Goal: Task Accomplishment & Management: Use online tool/utility

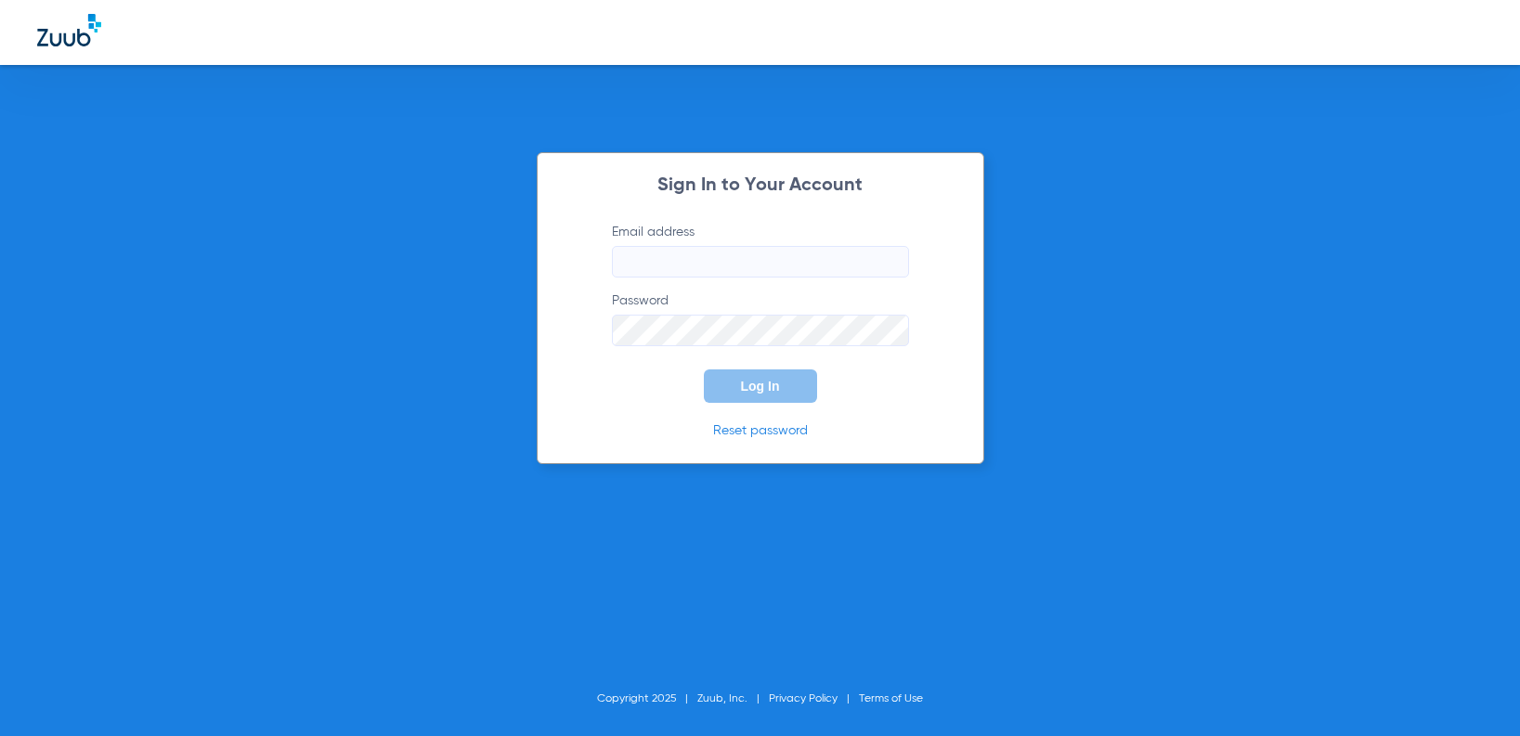
type input "[EMAIL_ADDRESS][DOMAIN_NAME]"
click at [780, 408] on div "Sign In to Your Account Email address [EMAIL_ADDRESS][DOMAIN_NAME] Password Log…" at bounding box center [760, 308] width 447 height 312
click at [773, 385] on span "Log In" at bounding box center [760, 386] width 39 height 15
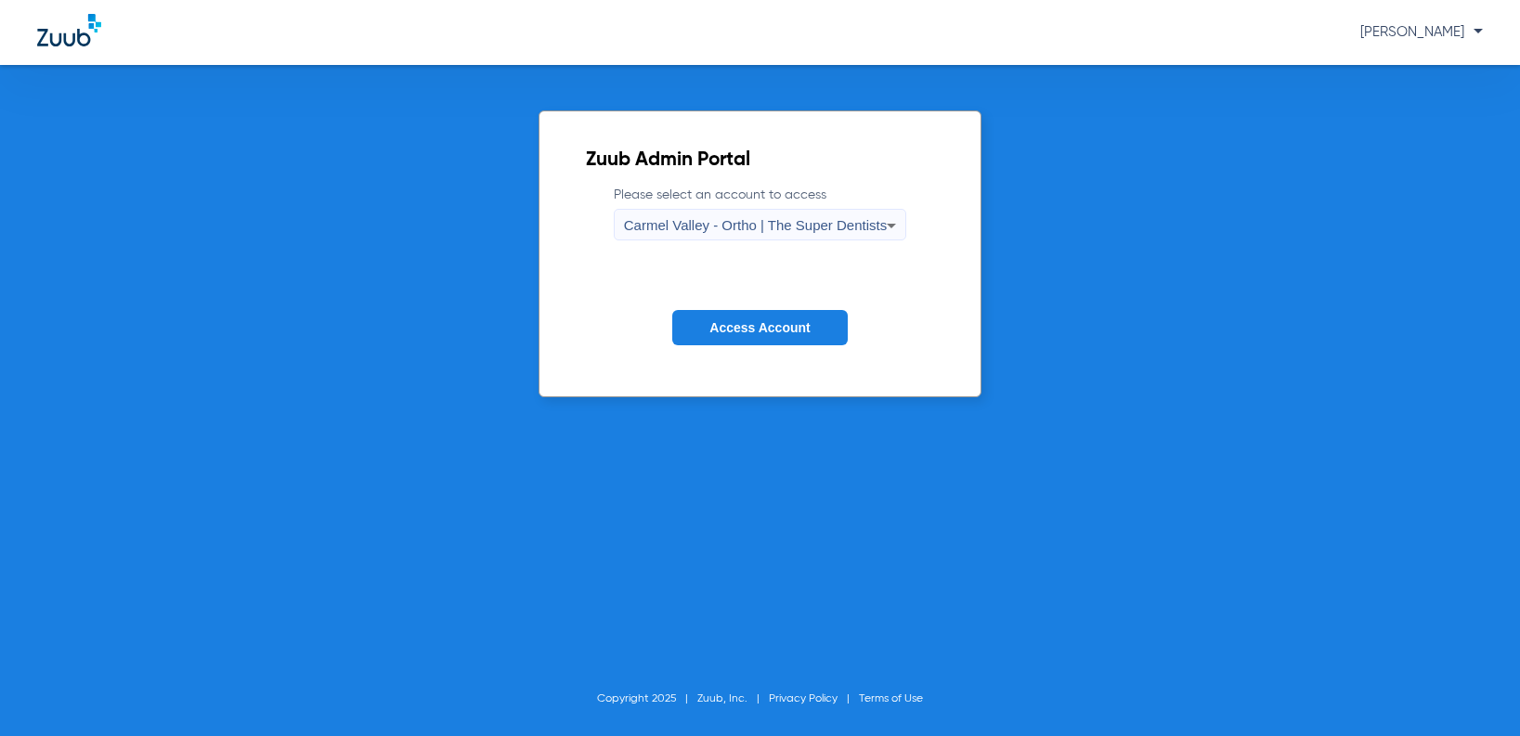
click at [784, 223] on span "Carmel Valley - Ortho | The Super Dentists" at bounding box center [755, 225] width 263 height 16
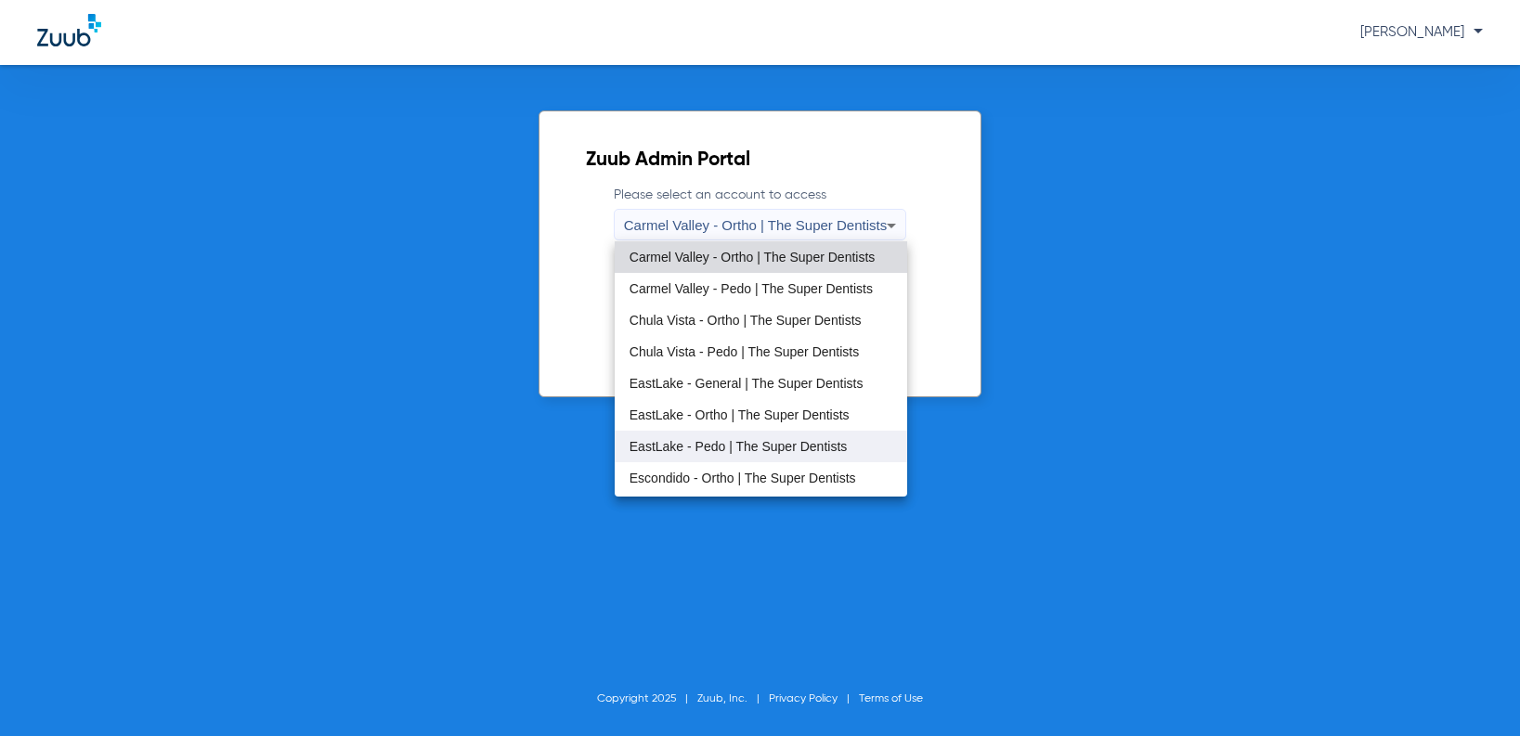
click at [732, 460] on mat-option "EastLake - Pedo | The Super Dentists" at bounding box center [761, 447] width 292 height 32
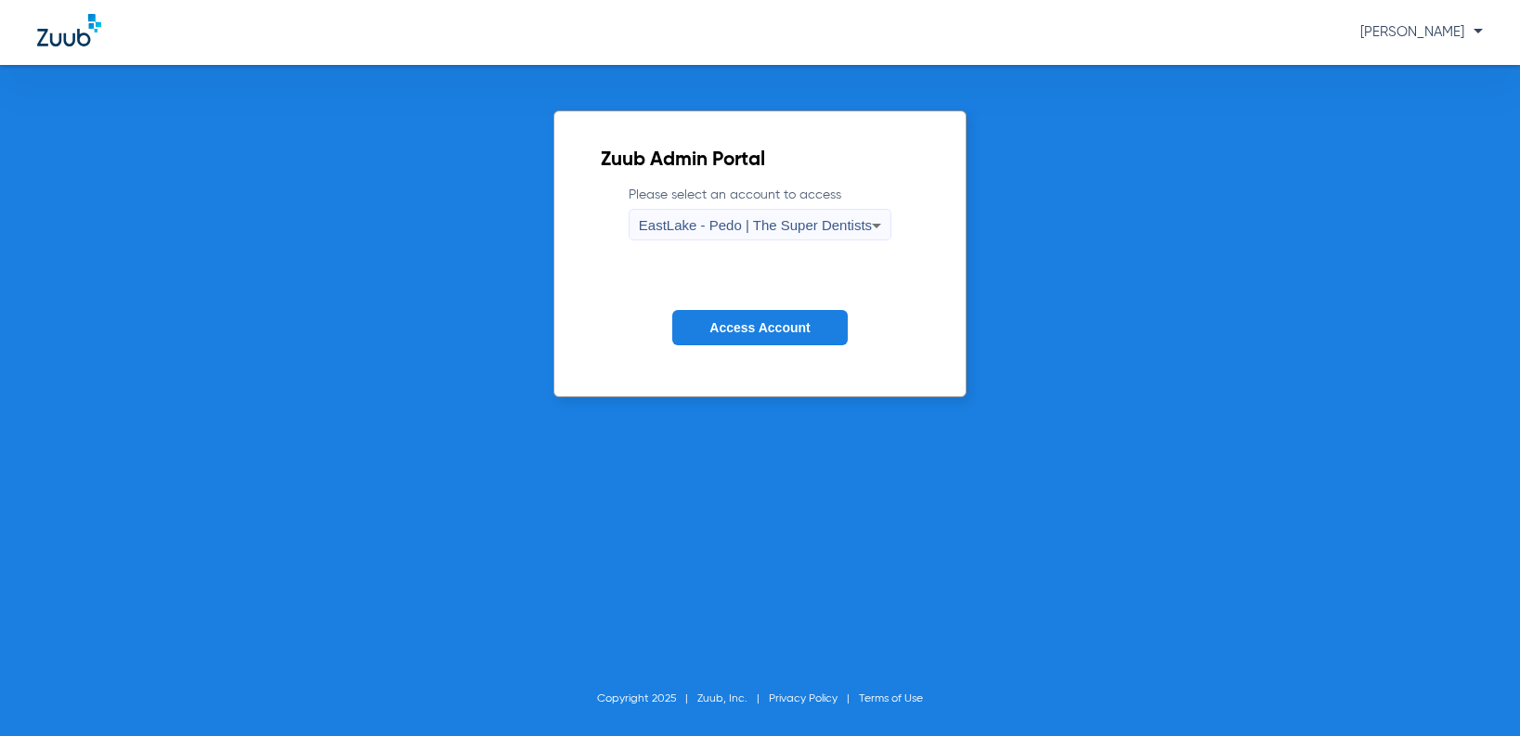
click at [798, 339] on button "Access Account" at bounding box center [759, 328] width 175 height 36
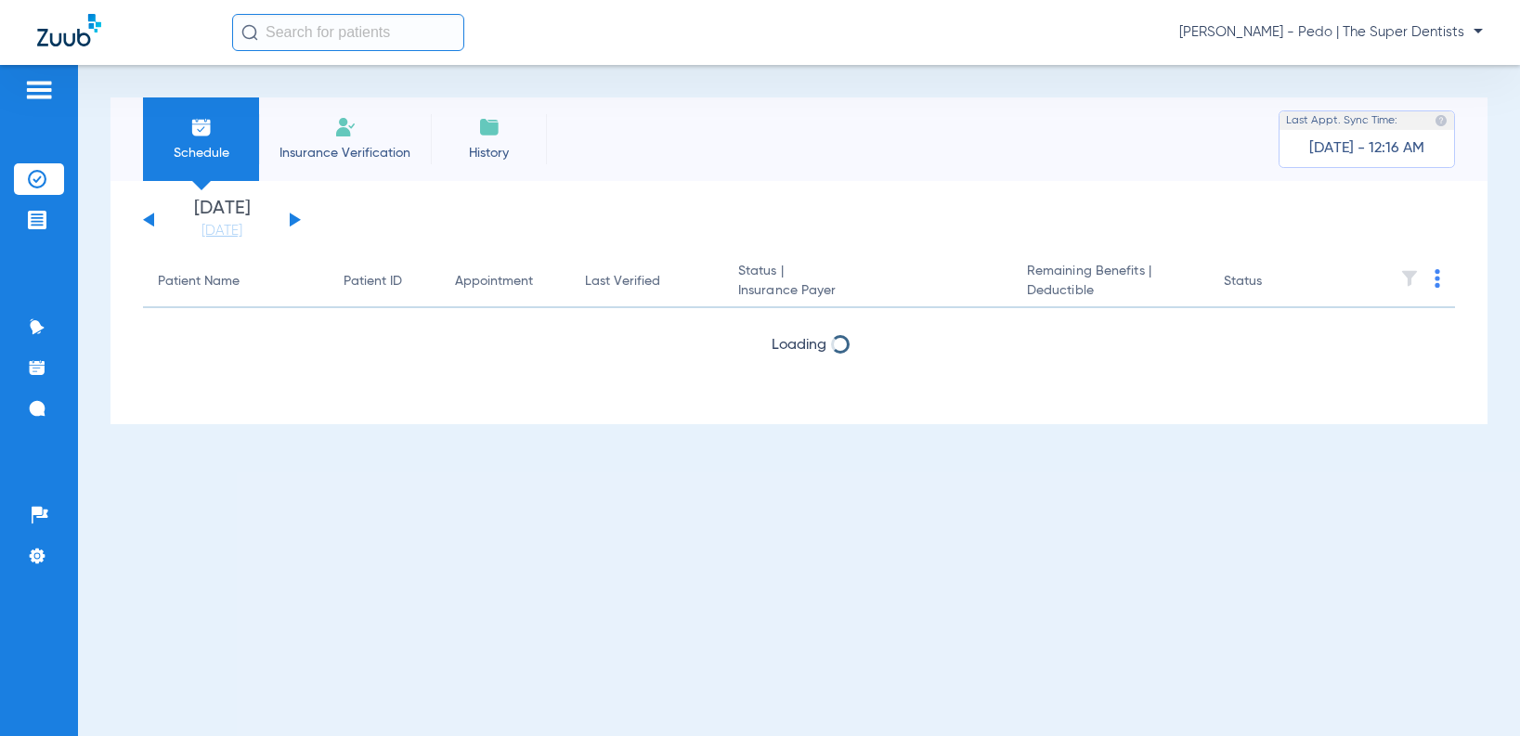
click at [332, 129] on li "Insurance Verification" at bounding box center [345, 139] width 172 height 84
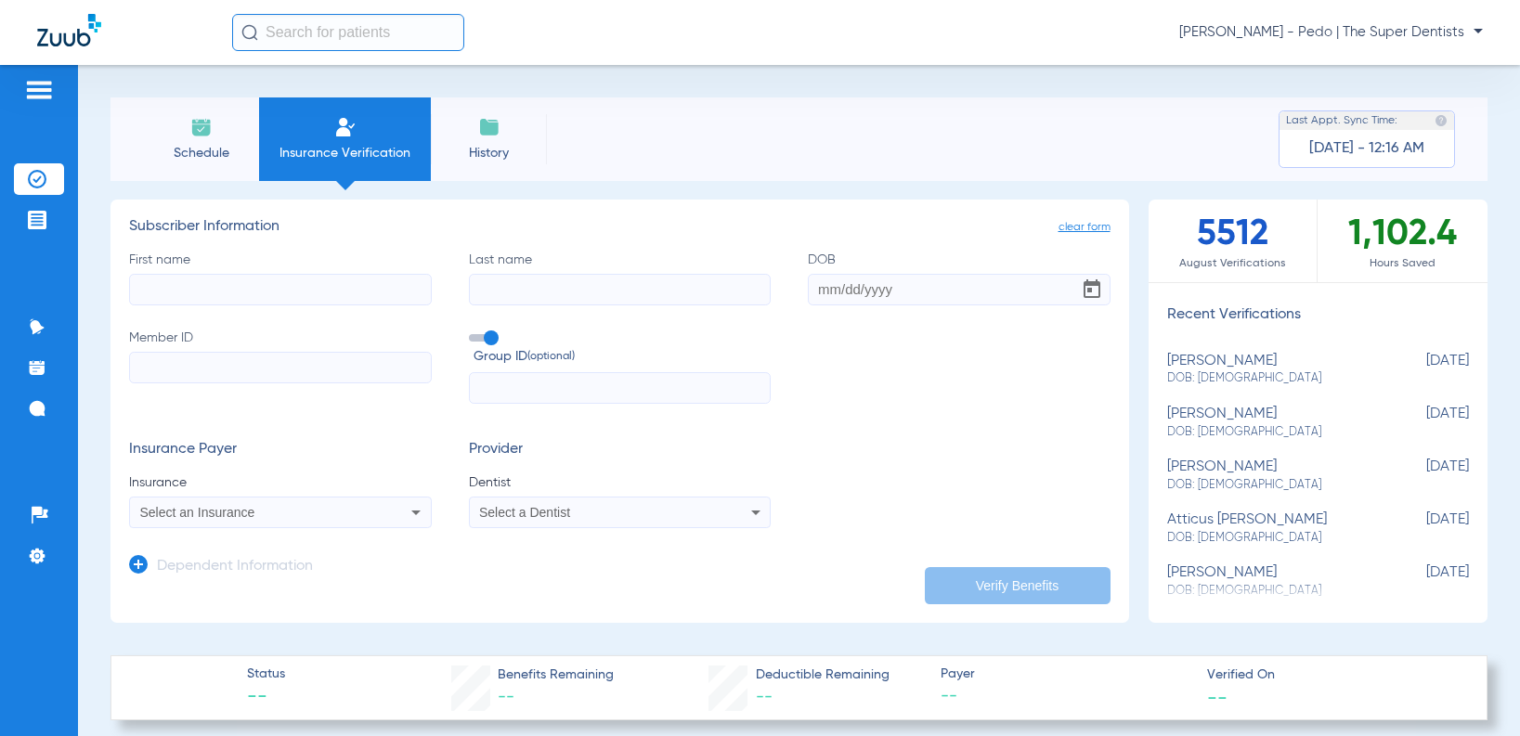
click at [620, 289] on input "Last name" at bounding box center [620, 290] width 303 height 32
paste input "[PERSON_NAME]"
type input "[PERSON_NAME]"
click at [314, 285] on input "First name" at bounding box center [280, 290] width 303 height 32
type input "[PERSON_NAME]"
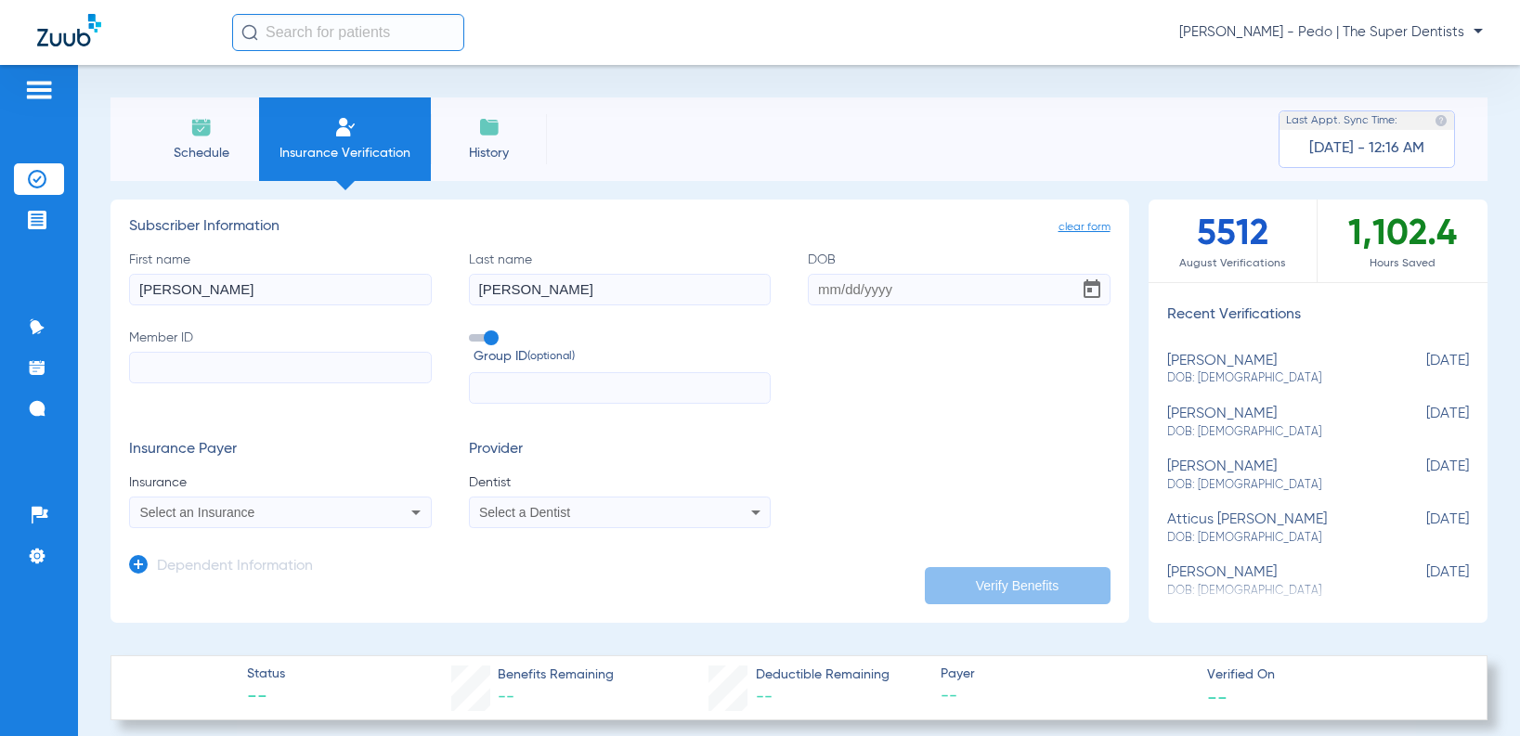
click at [842, 293] on input "DOB" at bounding box center [959, 290] width 303 height 32
type input "[DATE]"
click at [231, 354] on input "Member ID" at bounding box center [280, 368] width 303 height 32
paste input "[PERSON_NAME]"
type input "[PERSON_NAME]"
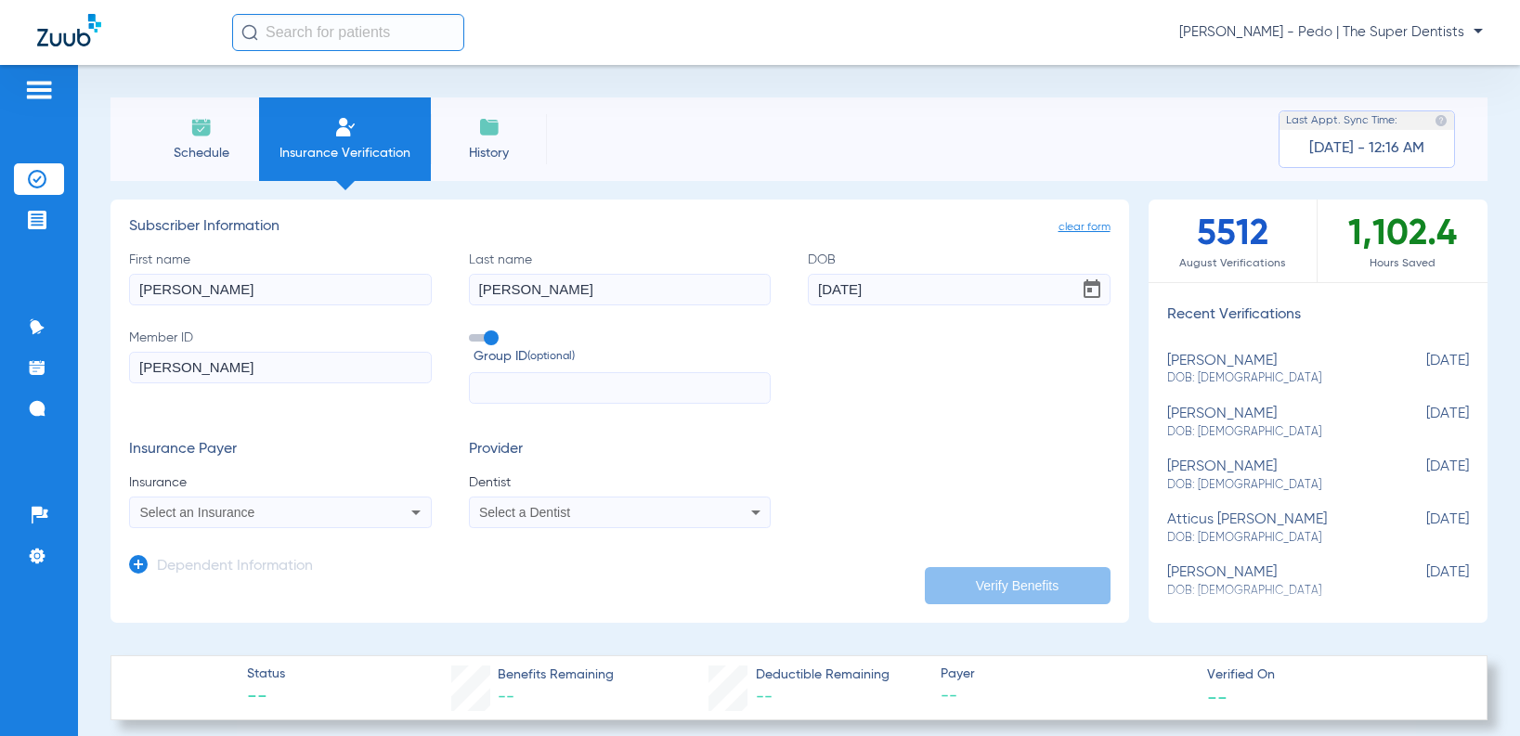
drag, startPoint x: 227, startPoint y: 370, endPoint x: -70, endPoint y: 349, distance: 296.9
click at [0, 349] on html "[PERSON_NAME] - Pedo | The Super Dentists Patients Insurance Verification Treat…" at bounding box center [760, 368] width 1520 height 736
click at [177, 364] on input "Member ID Required" at bounding box center [280, 368] width 303 height 32
paste input "76417027"
type input "76417027"
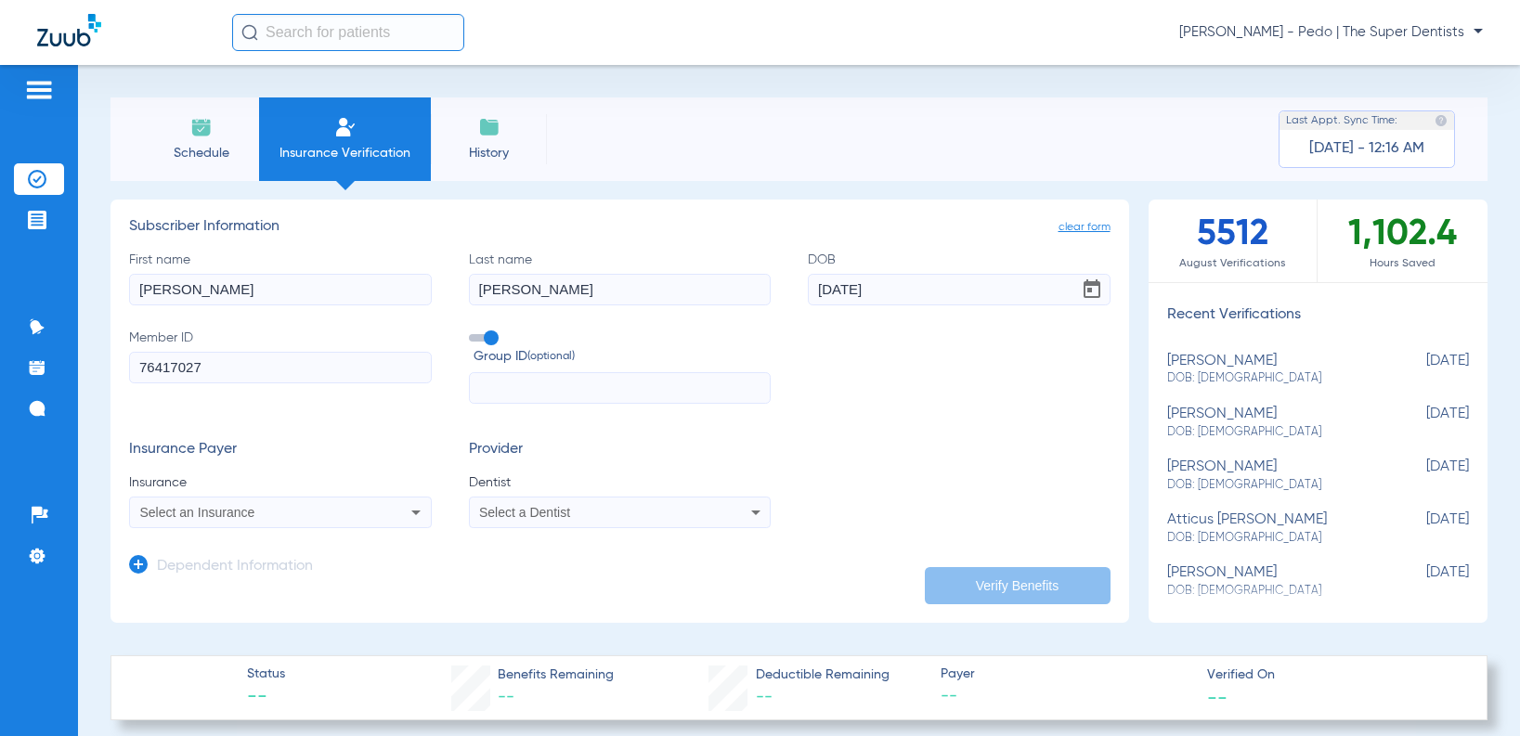
click at [167, 499] on mat-select "Select an Insurance" at bounding box center [280, 513] width 303 height 32
click at [197, 518] on span "Select an Insurance" at bounding box center [197, 512] width 115 height 15
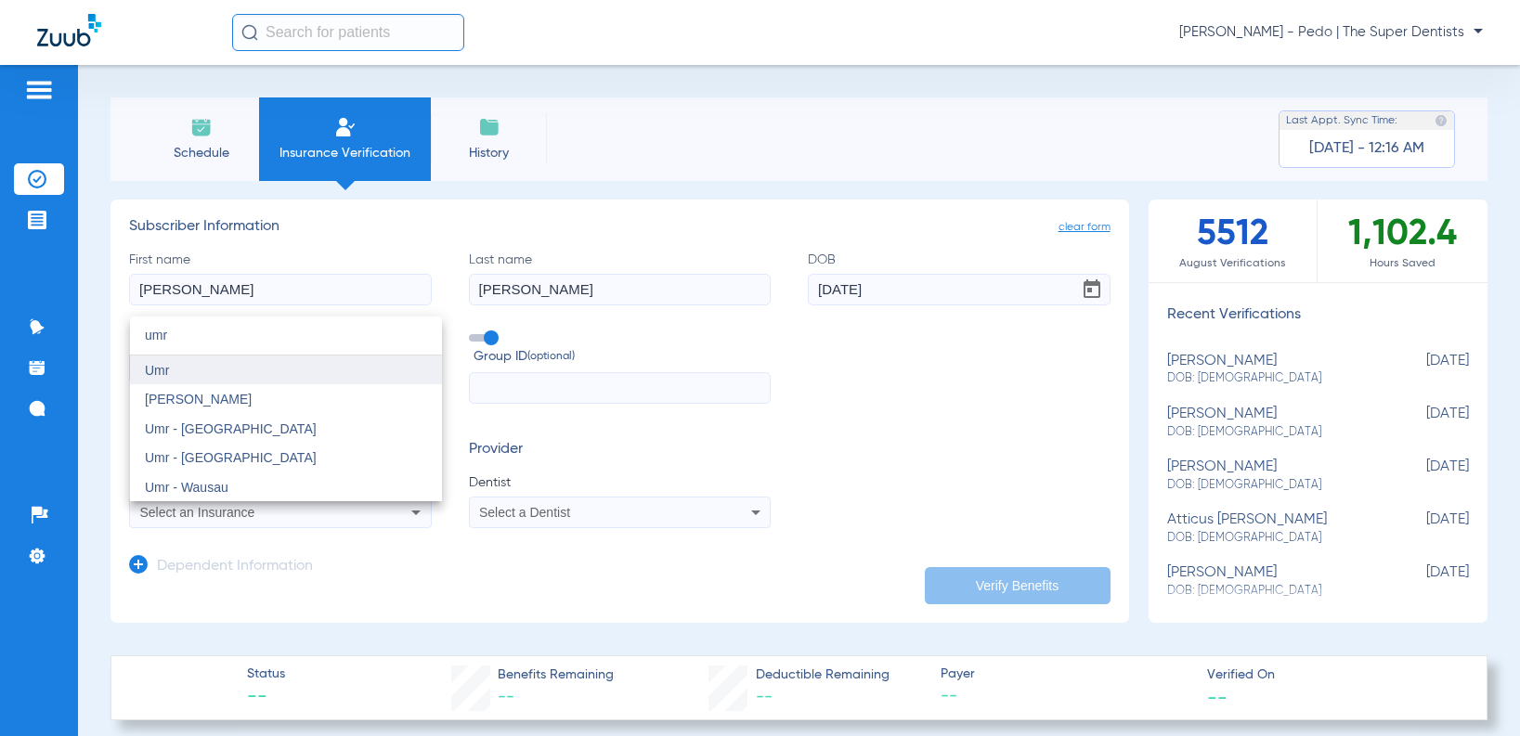
type input "umr"
click at [218, 371] on mat-option "Umr" at bounding box center [286, 371] width 312 height 30
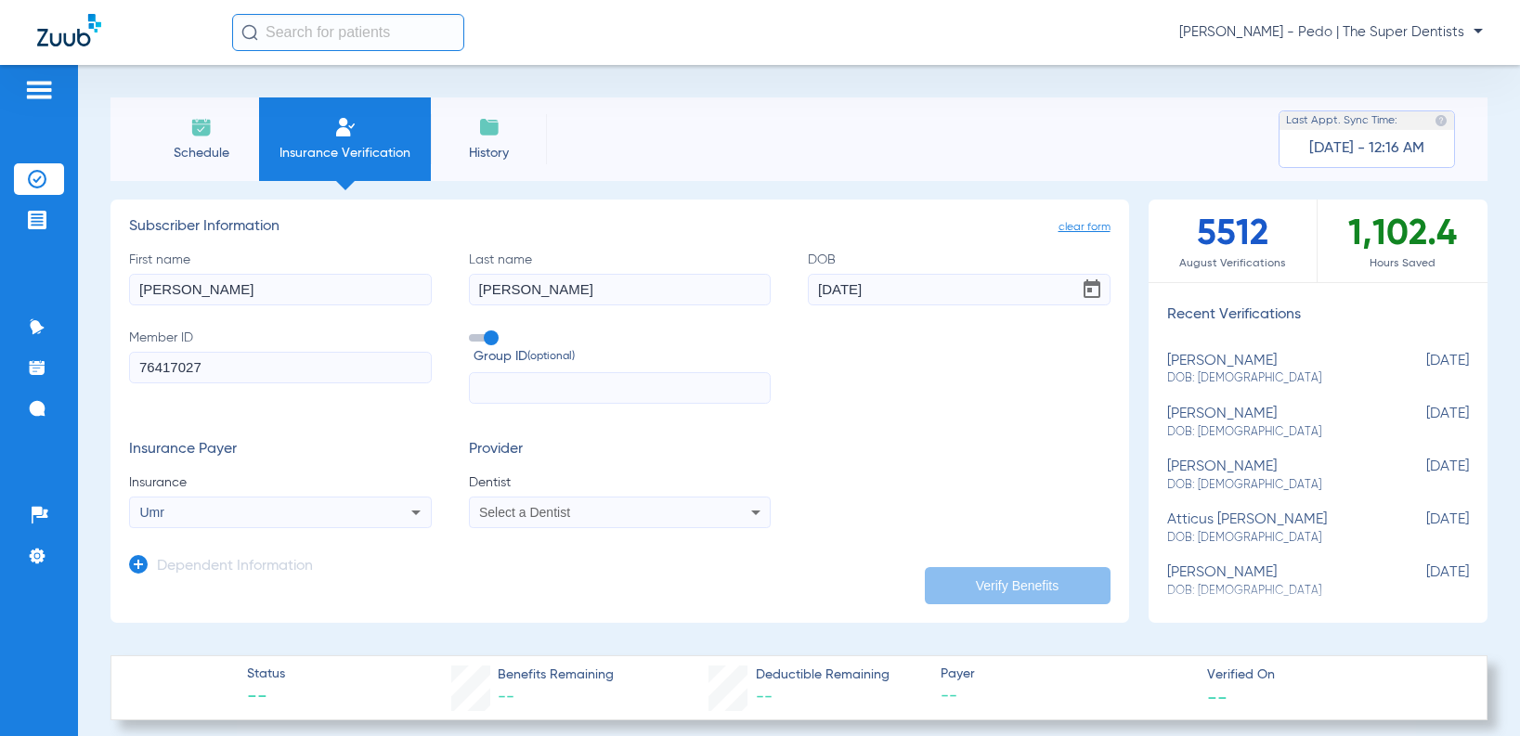
click at [520, 503] on div "Select a Dentist" at bounding box center [620, 512] width 301 height 22
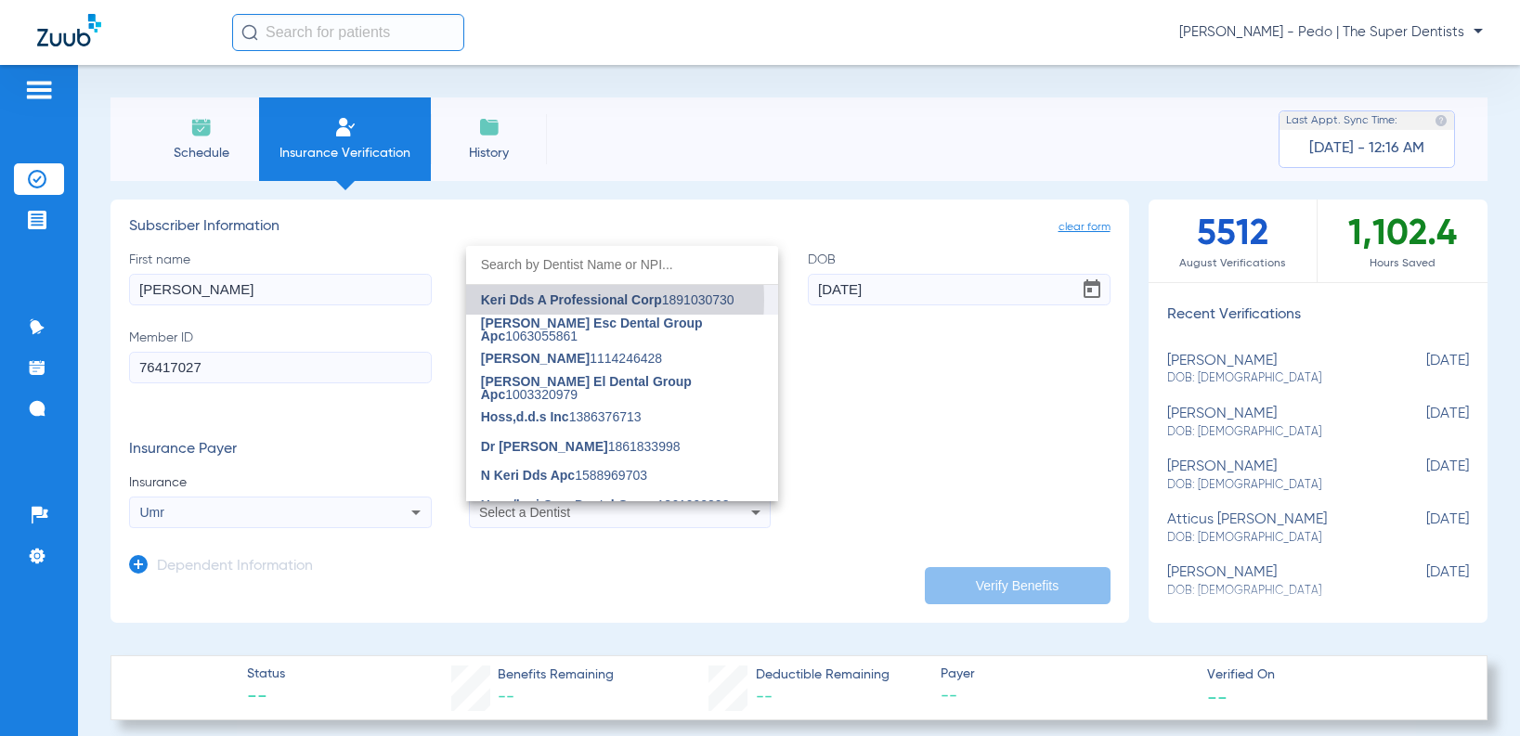
click at [543, 300] on span "Keri Dds A Professional Corp" at bounding box center [571, 299] width 181 height 15
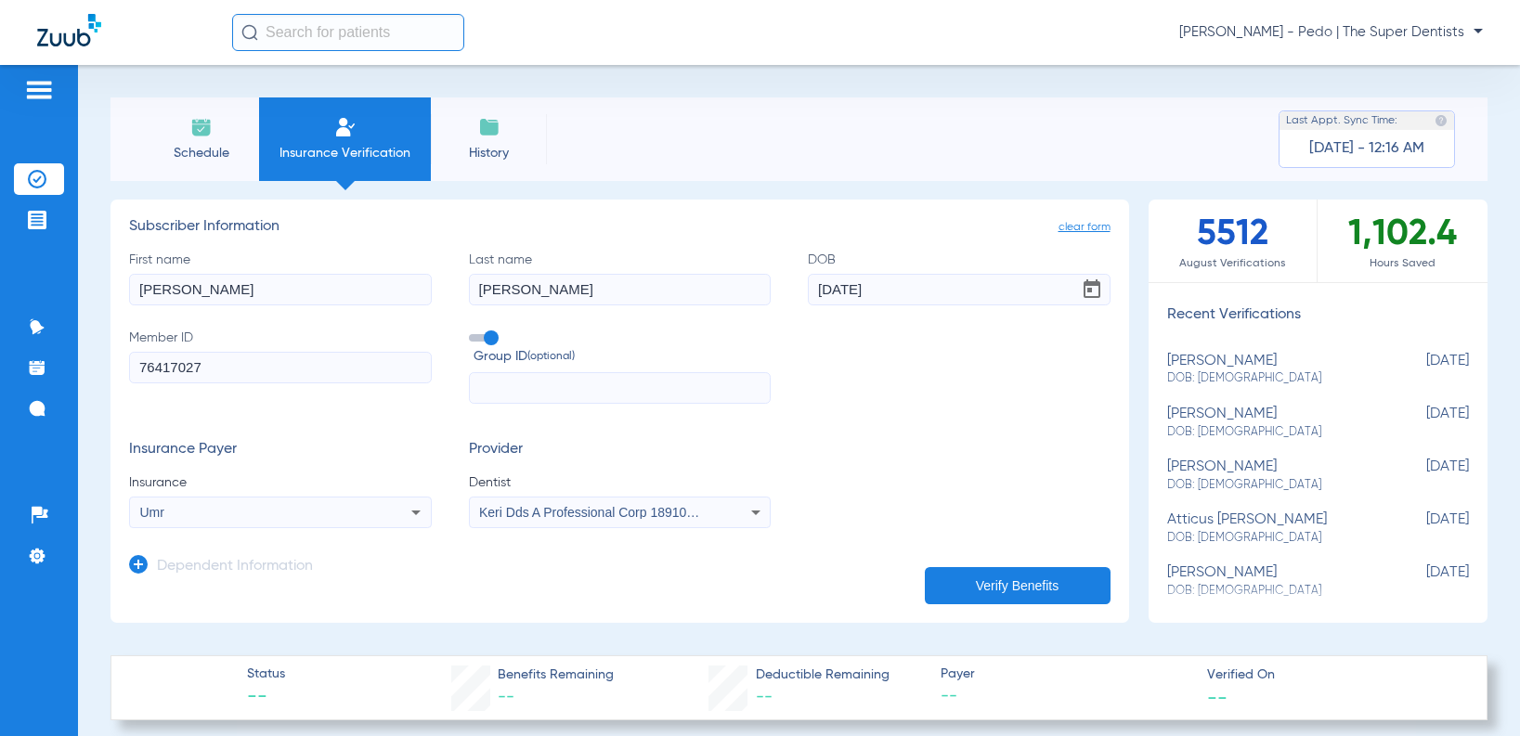
click at [141, 564] on icon at bounding box center [138, 564] width 19 height 19
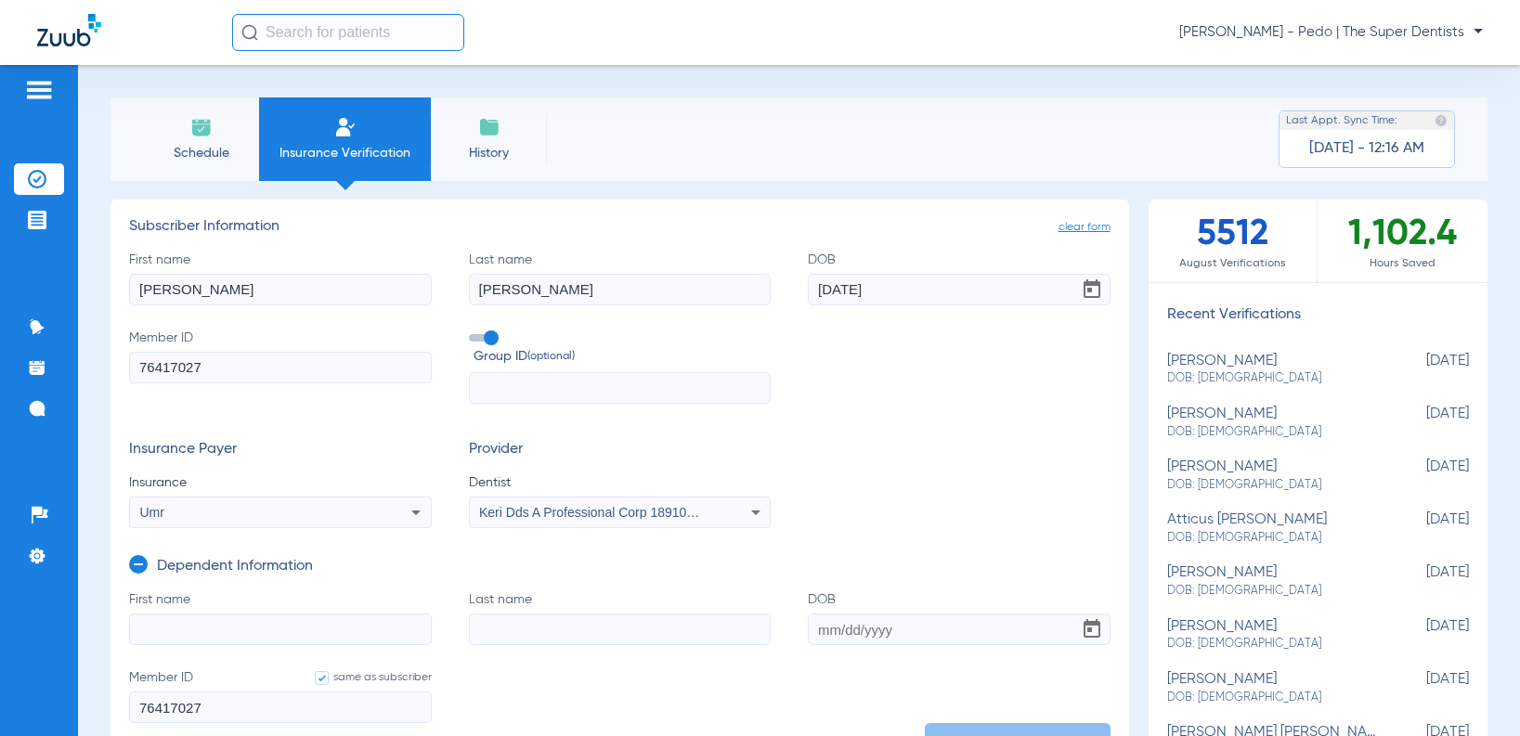
click at [266, 640] on input "First name" at bounding box center [280, 630] width 303 height 32
type input "[PERSON_NAME]"
click at [519, 623] on input "Last name" at bounding box center [620, 630] width 303 height 32
type input "P"
type input "Ranon"
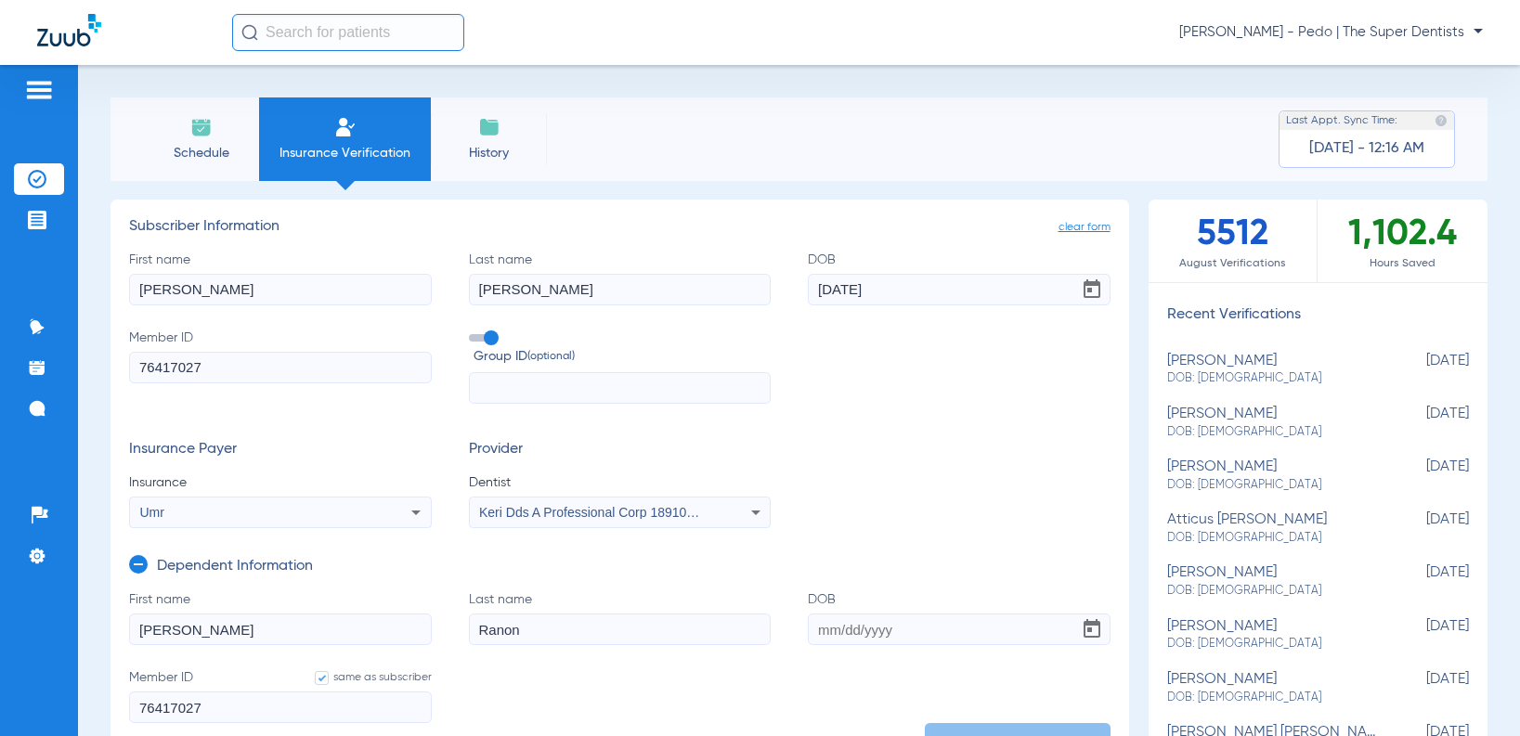
click at [813, 632] on input "DOB" at bounding box center [959, 630] width 303 height 32
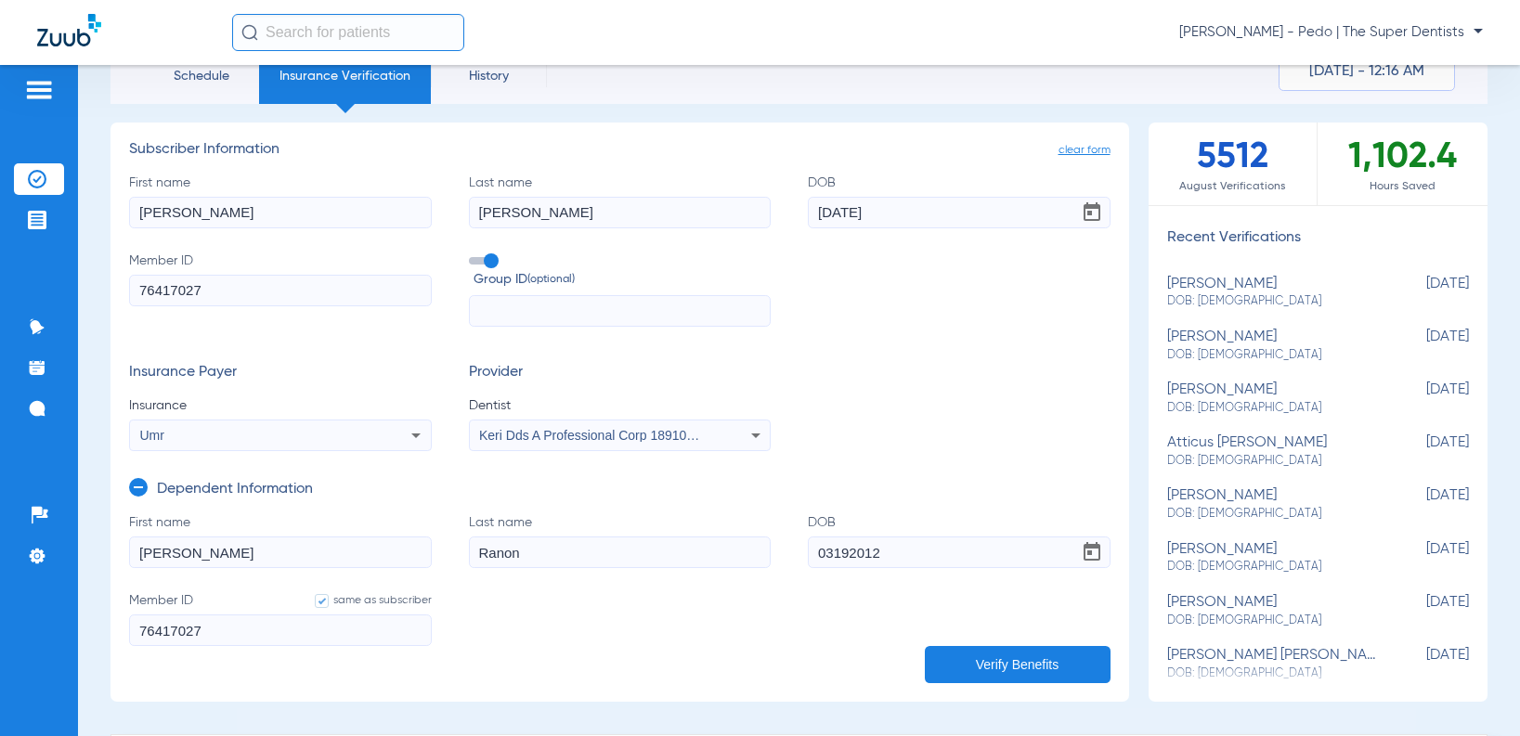
scroll to position [186, 0]
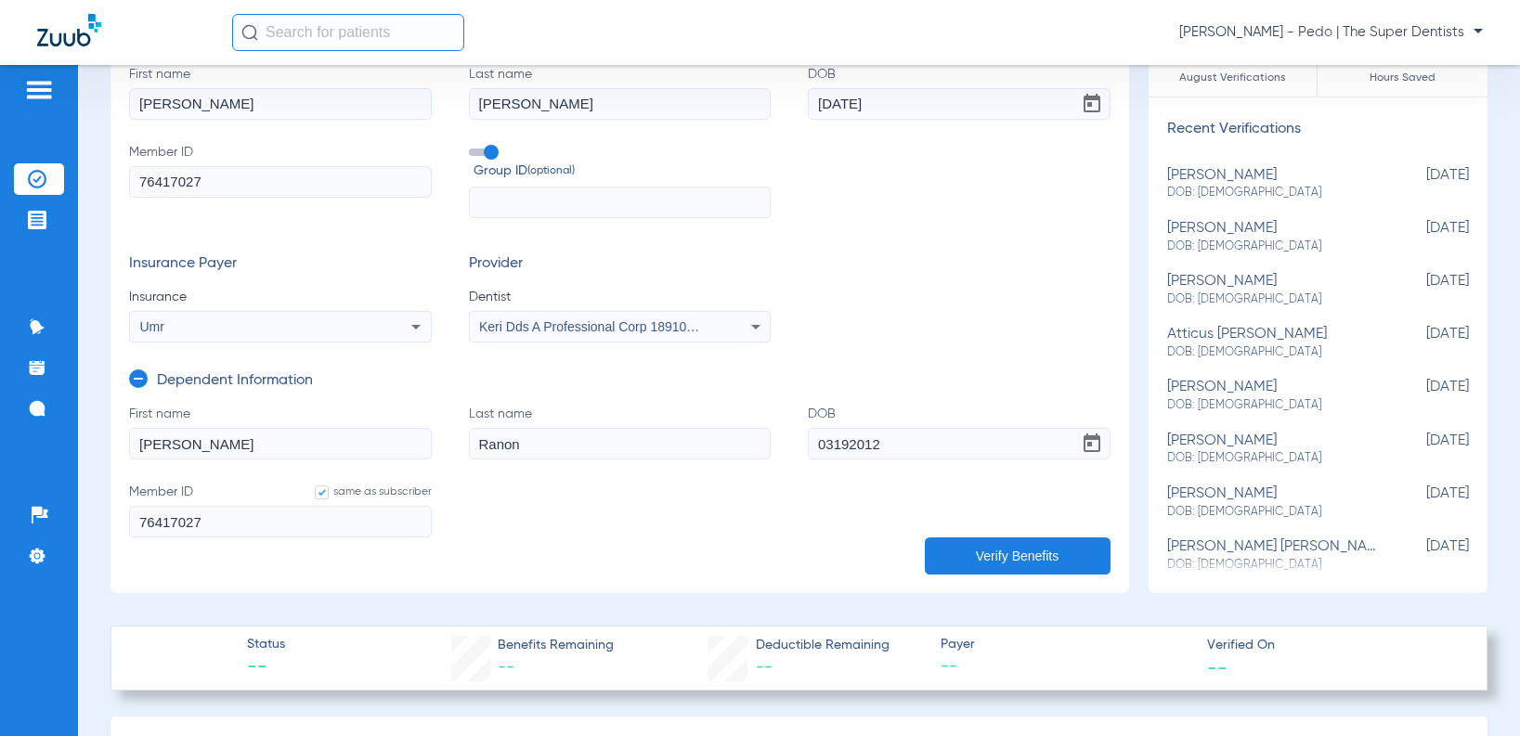
type input "[DATE]"
click at [970, 582] on app-manual-verification-form "clear form Subscriber Information First name [PERSON_NAME] Last name [PERSON_NA…" at bounding box center [619, 303] width 1018 height 579
click at [976, 565] on button "Verify Benefits" at bounding box center [1018, 556] width 186 height 37
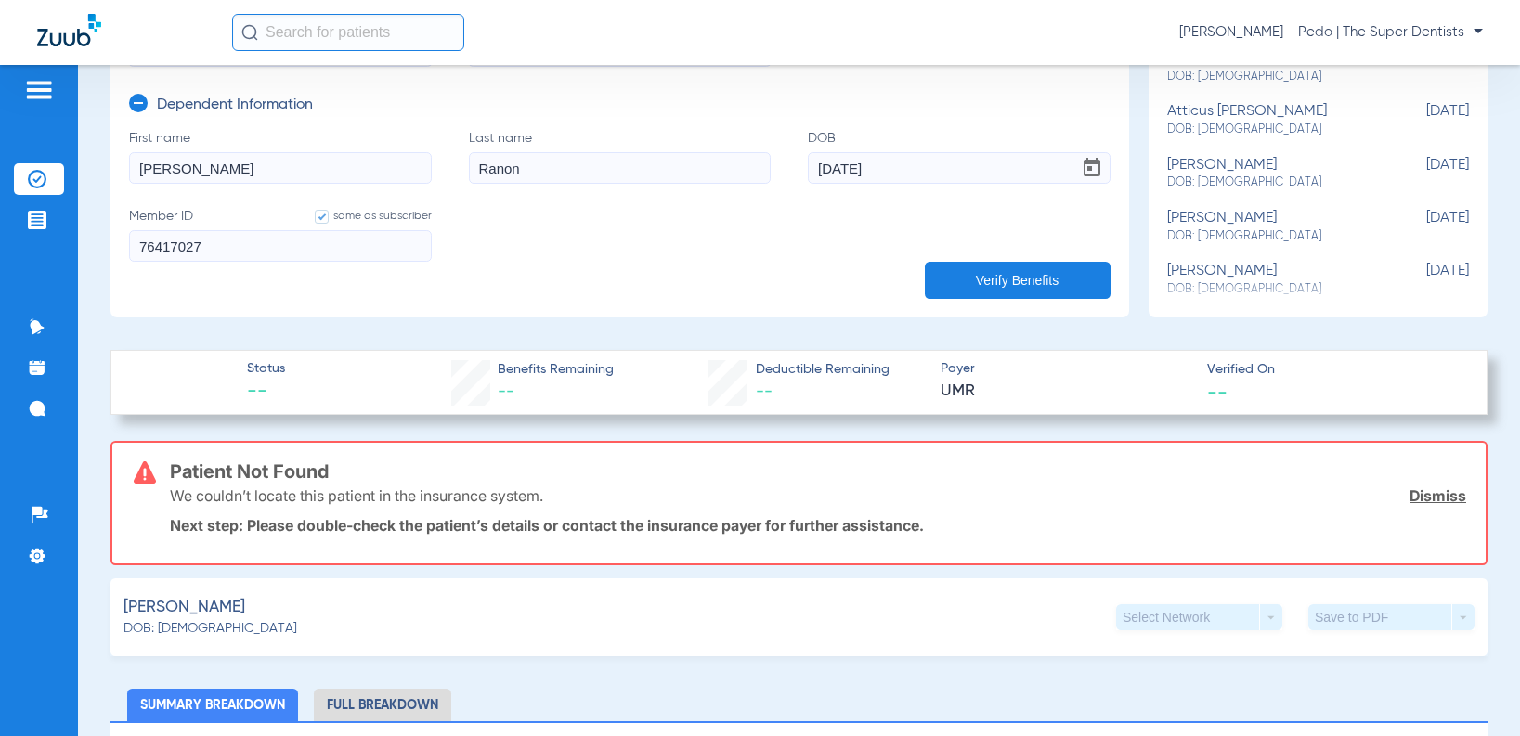
scroll to position [464, 0]
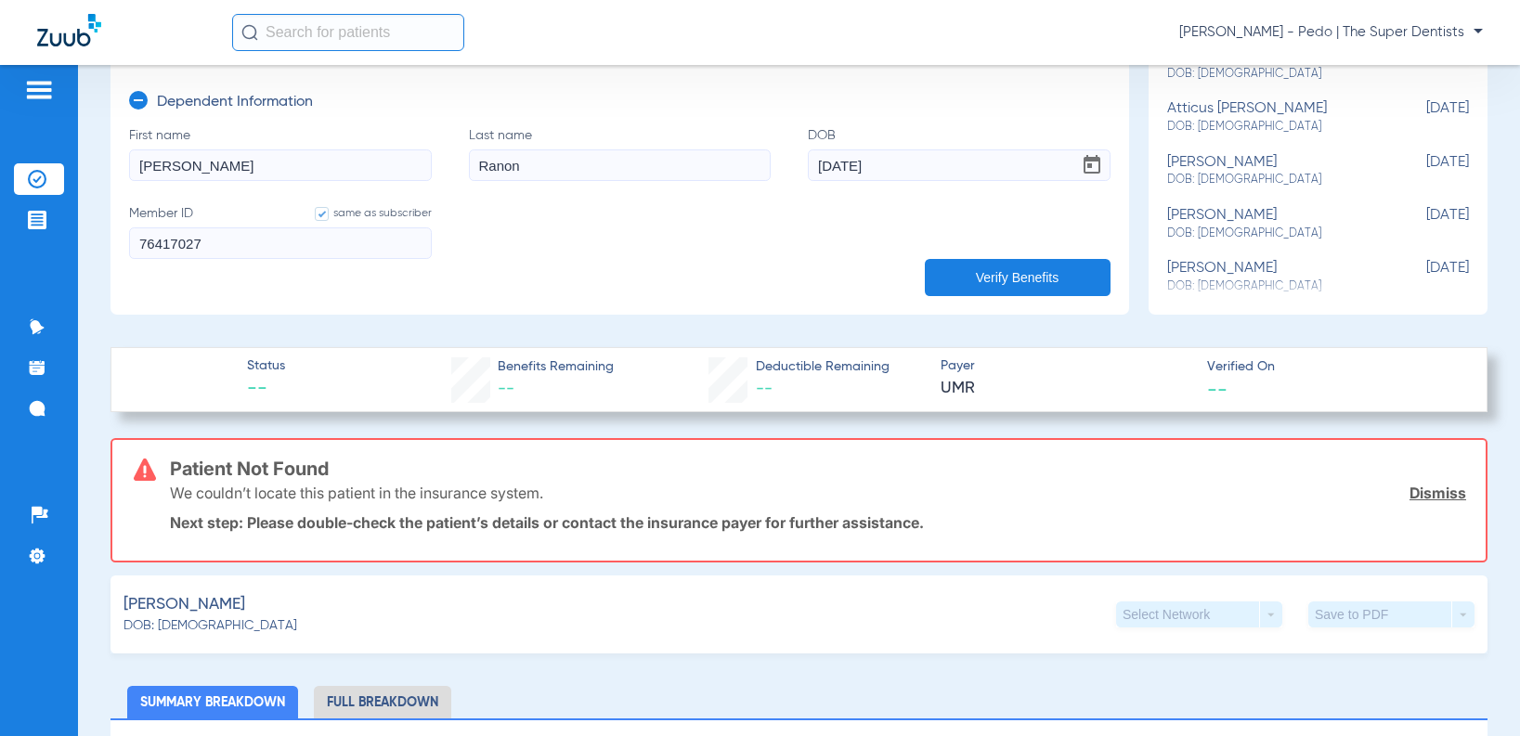
click at [981, 283] on button "Verify Benefits" at bounding box center [1018, 277] width 186 height 37
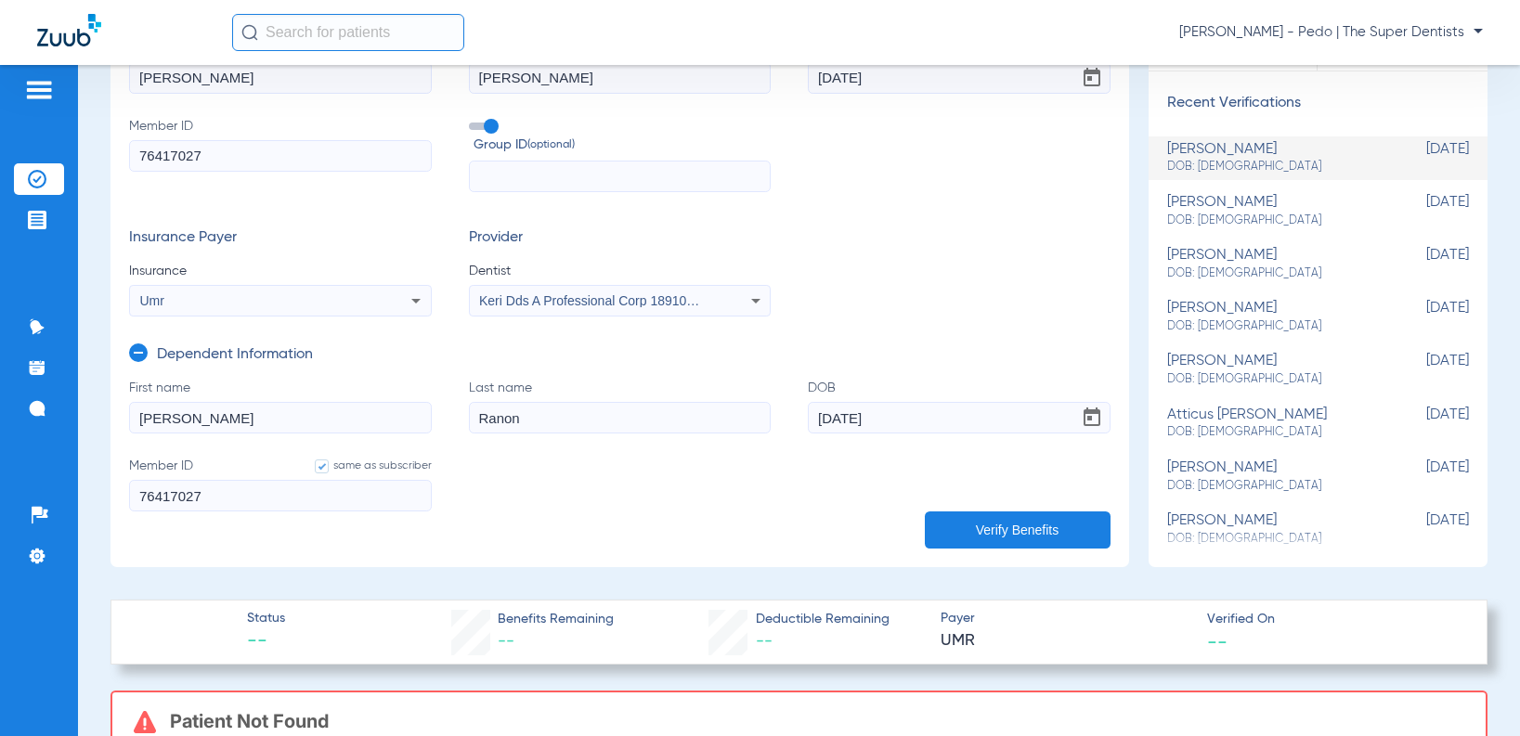
scroll to position [93, 0]
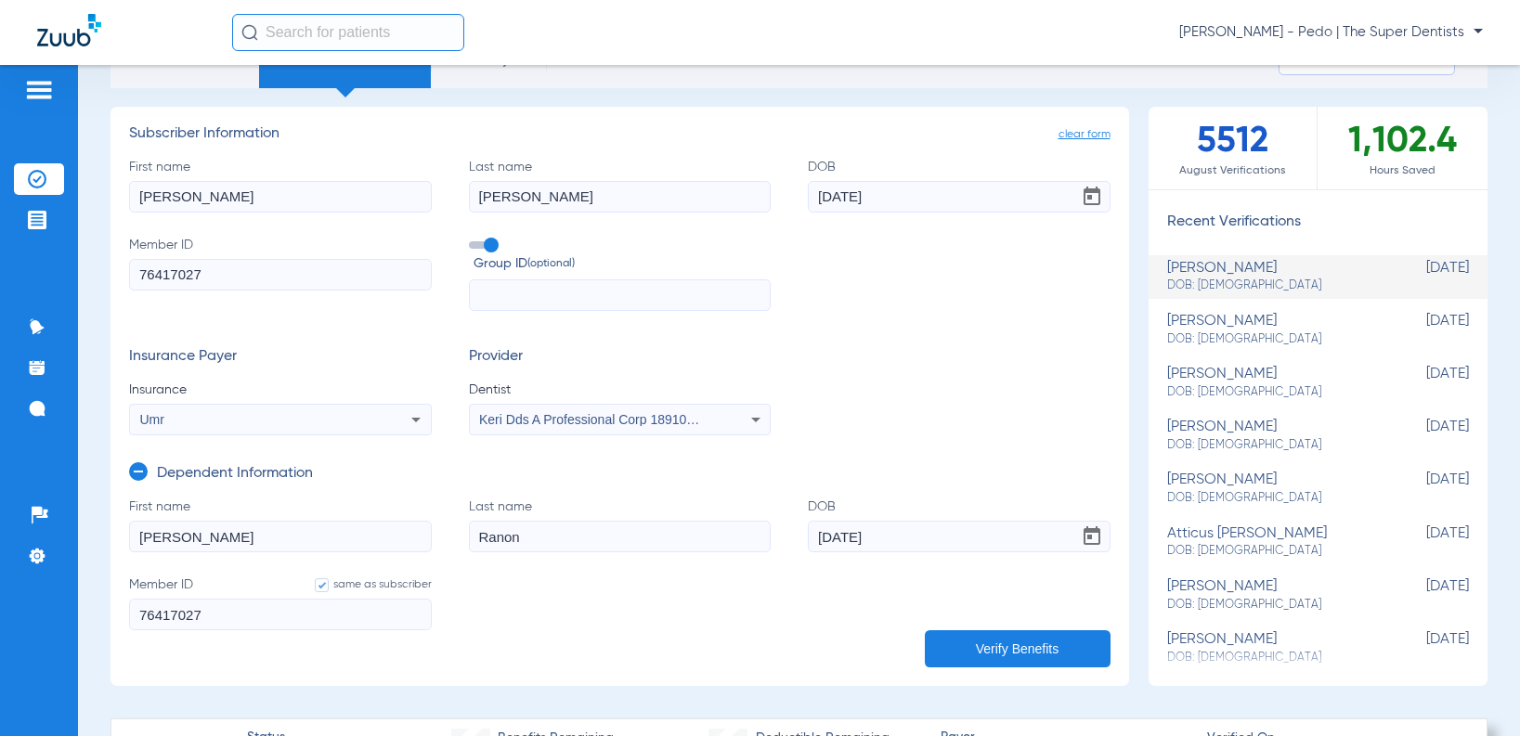
click at [318, 422] on div "Umr" at bounding box center [252, 419] width 225 height 13
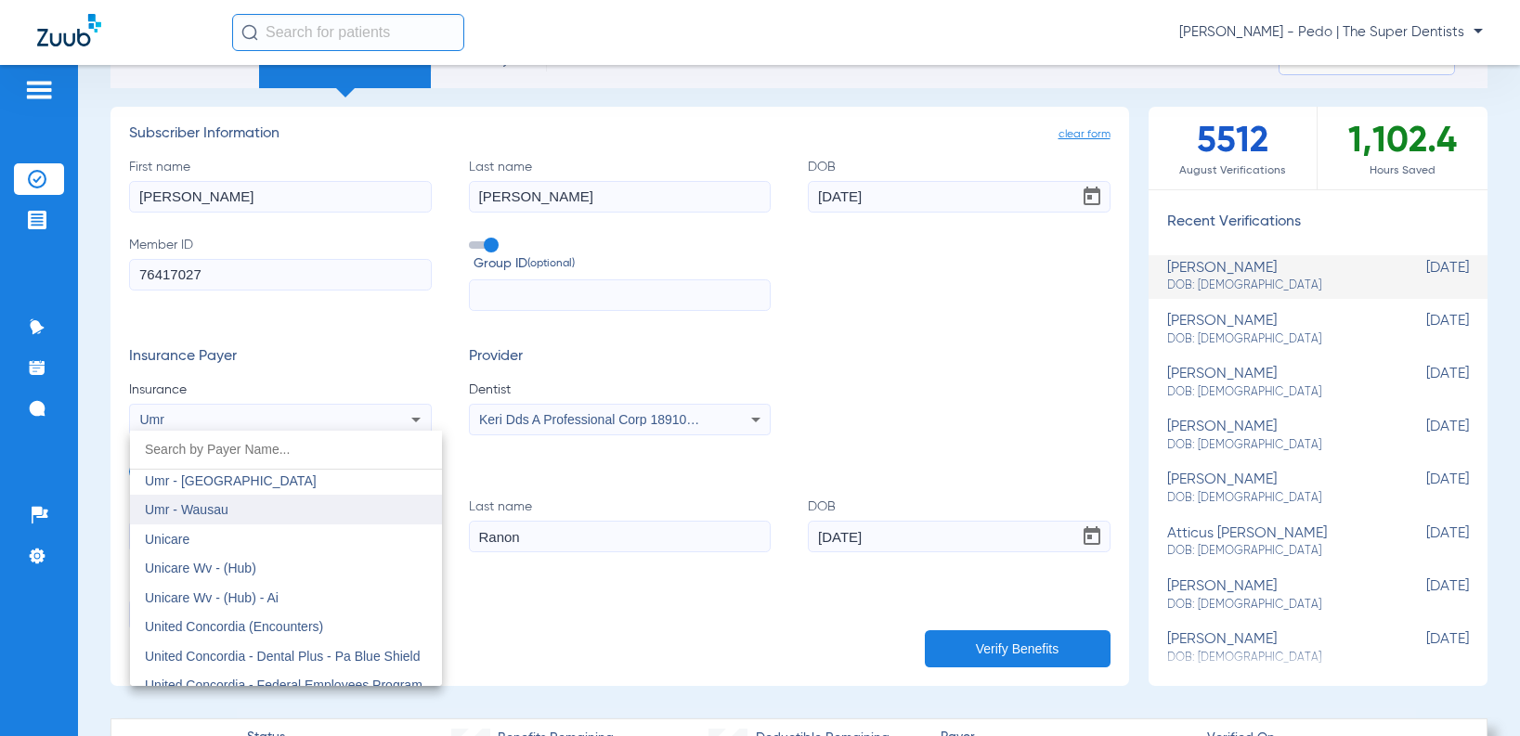
scroll to position [10946, 0]
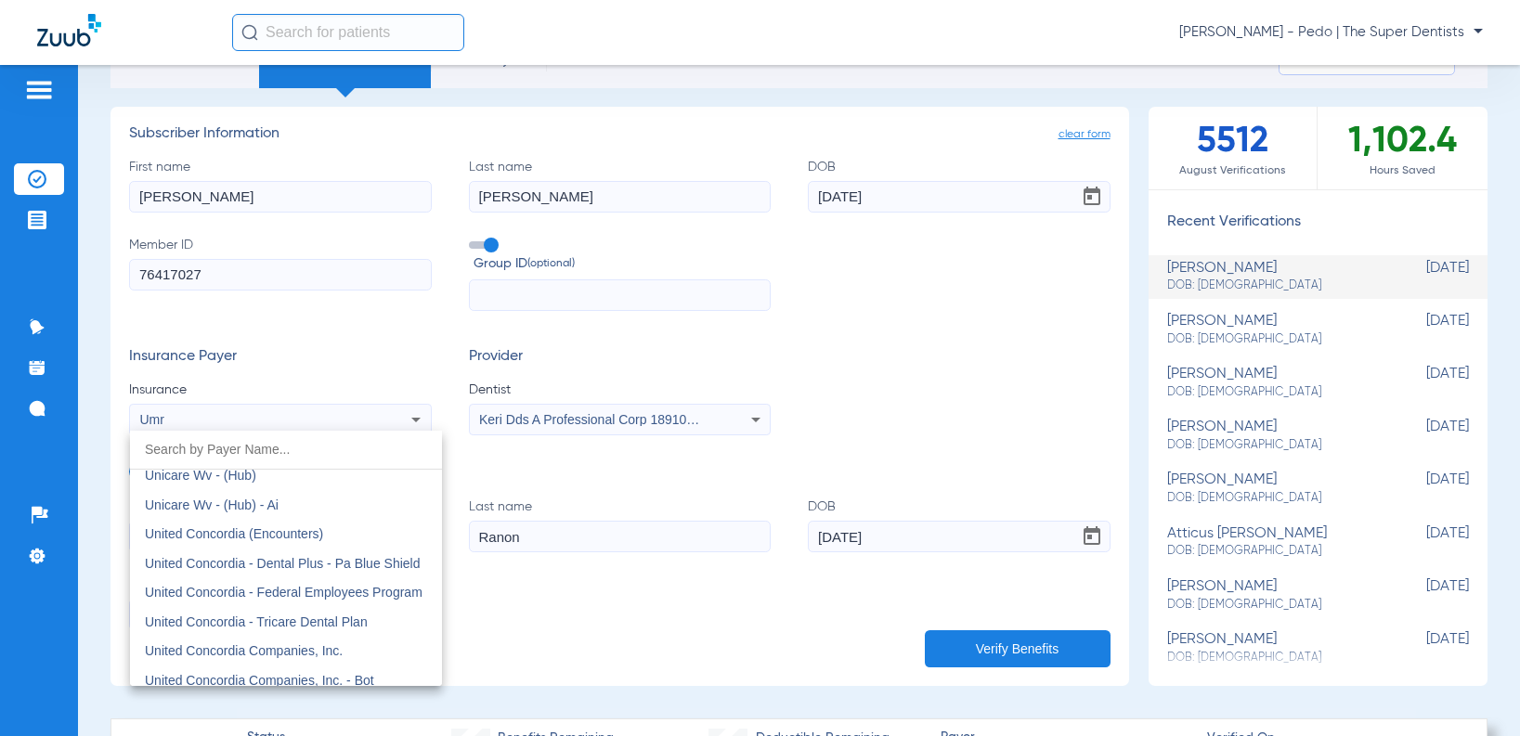
click at [777, 577] on div at bounding box center [760, 368] width 1520 height 736
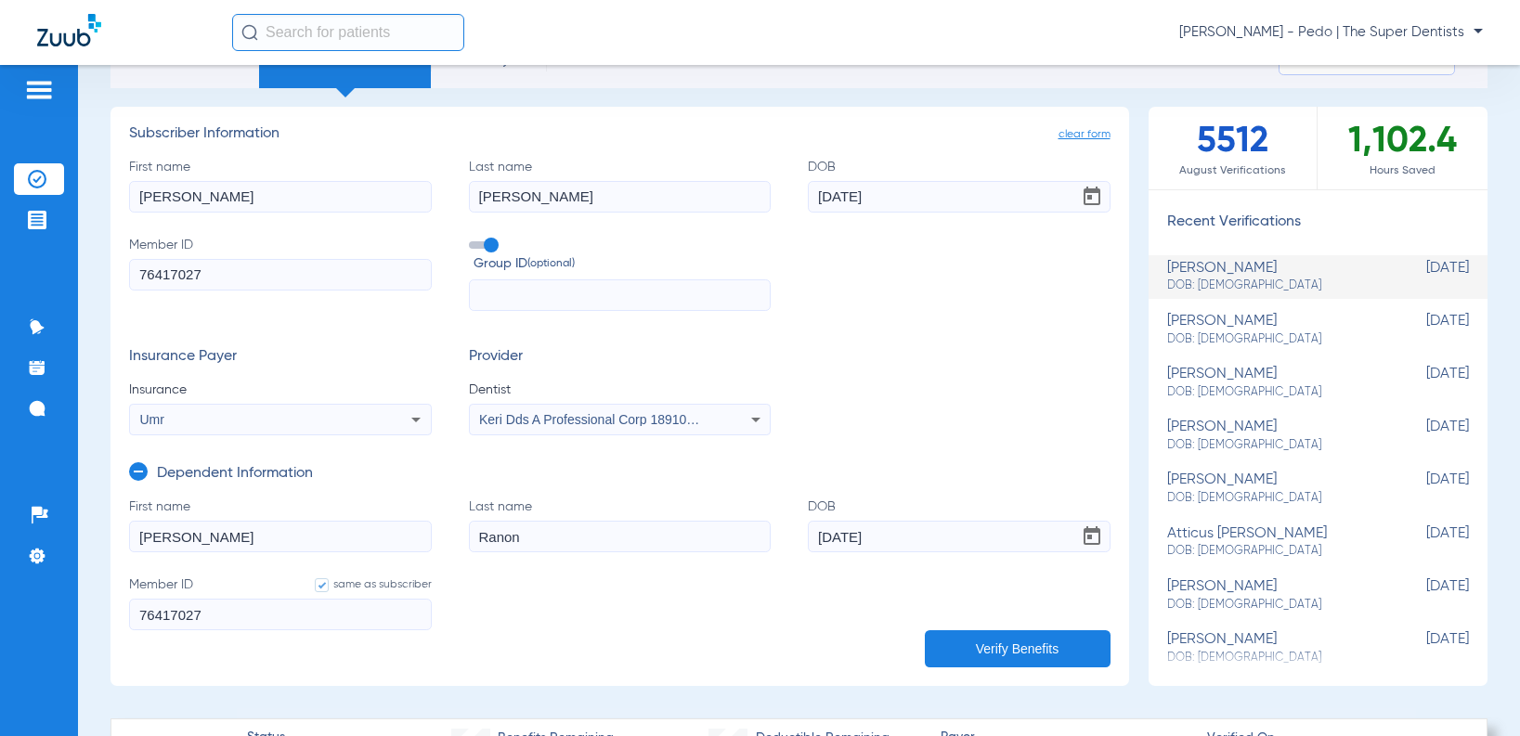
click at [1066, 657] on button "Verify Benefits" at bounding box center [1018, 648] width 186 height 37
drag, startPoint x: 266, startPoint y: 617, endPoint x: -92, endPoint y: 557, distance: 362.5
click at [0, 557] on html "[PERSON_NAME] - Pedo | The Super Dentists Patients Insurance Verification Treat…" at bounding box center [760, 368] width 1520 height 736
type input "624283649"
click at [1043, 639] on button "Verify Benefits" at bounding box center [1018, 648] width 186 height 37
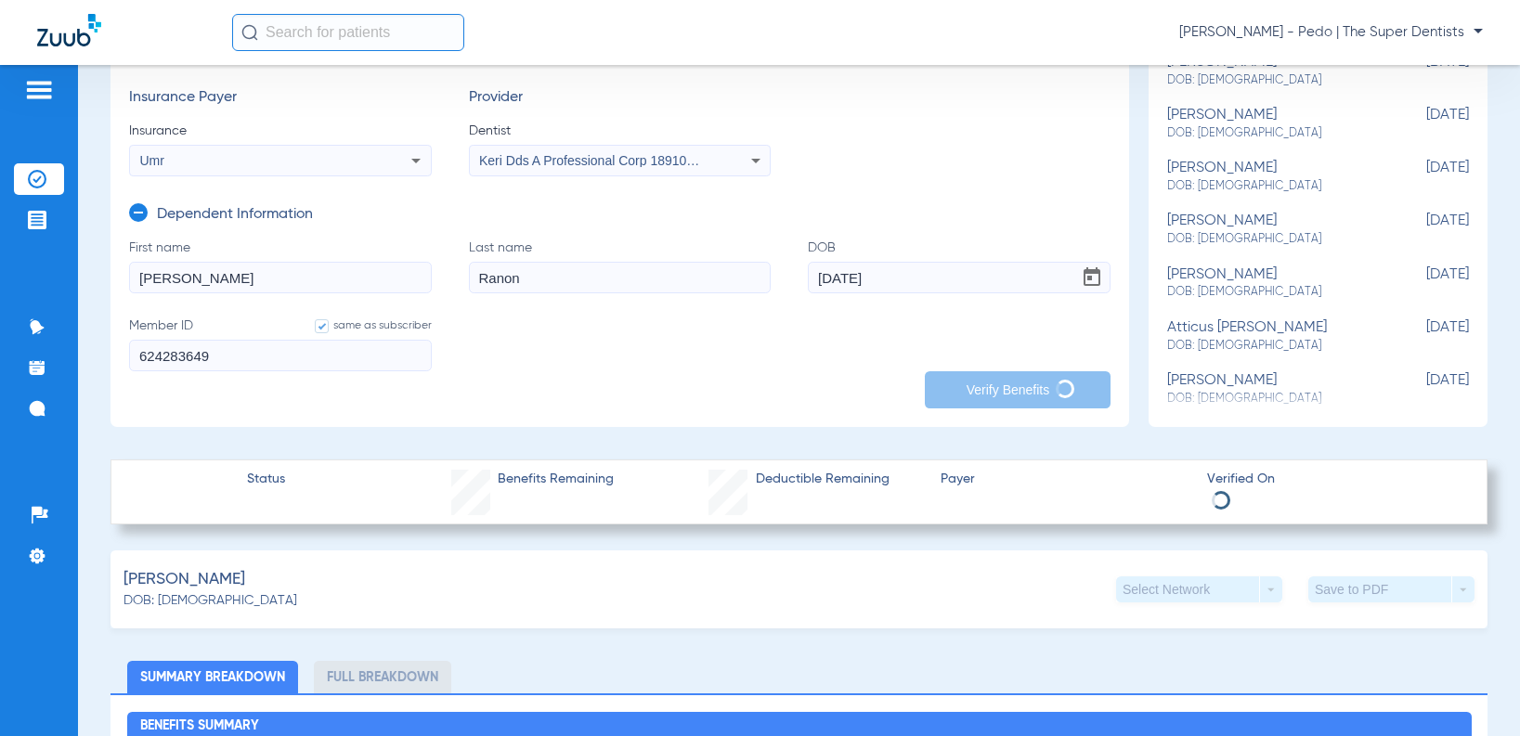
scroll to position [371, 0]
